Goal: Information Seeking & Learning: Learn about a topic

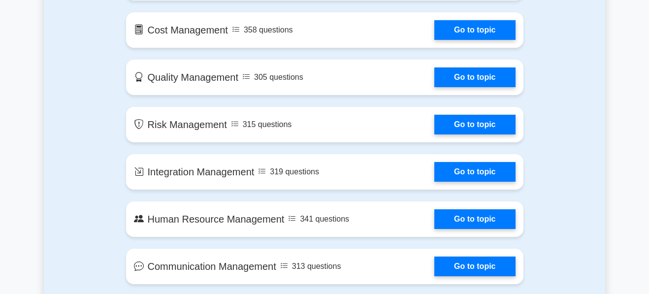
scroll to position [698, 0]
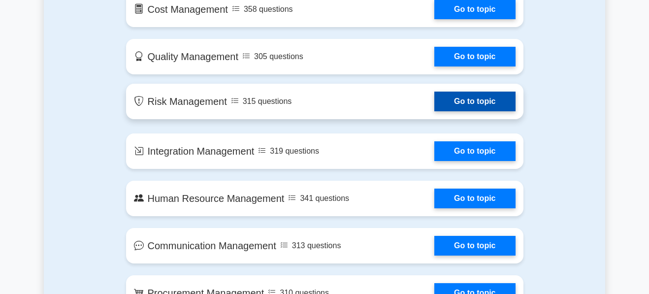
click at [434, 102] on link "Go to topic" at bounding box center [474, 102] width 81 height 20
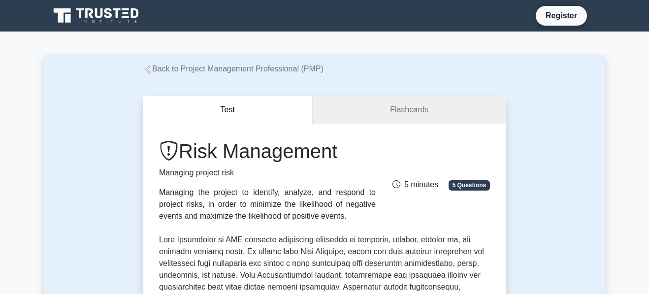
click at [476, 190] on span "5 Questions" at bounding box center [469, 185] width 41 height 10
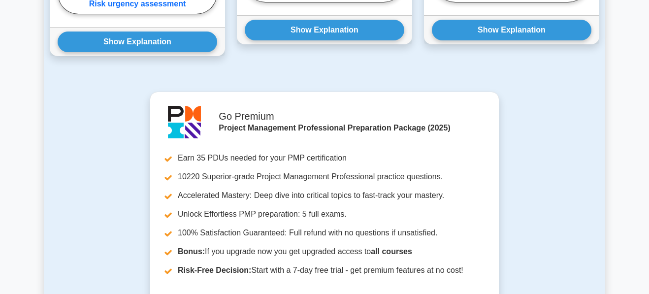
scroll to position [882, 0]
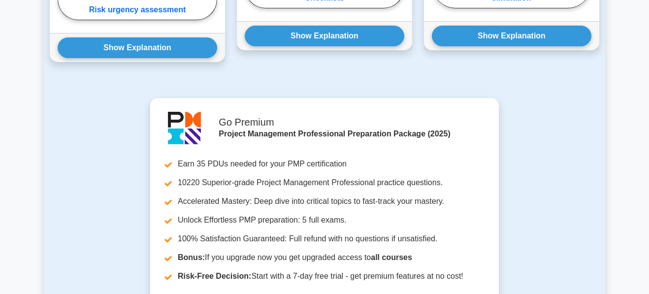
click at [589, 201] on div "Go Premium Project Management Professional Preparation Package (2025) Earn 35 P…" at bounding box center [324, 225] width 561 height 256
